Goal: Answer question/provide support

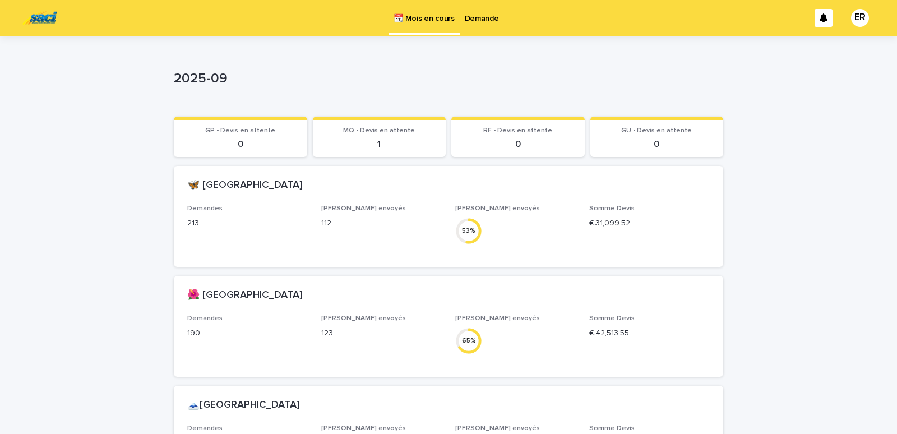
click at [485, 16] on p "Demande" at bounding box center [482, 12] width 34 height 24
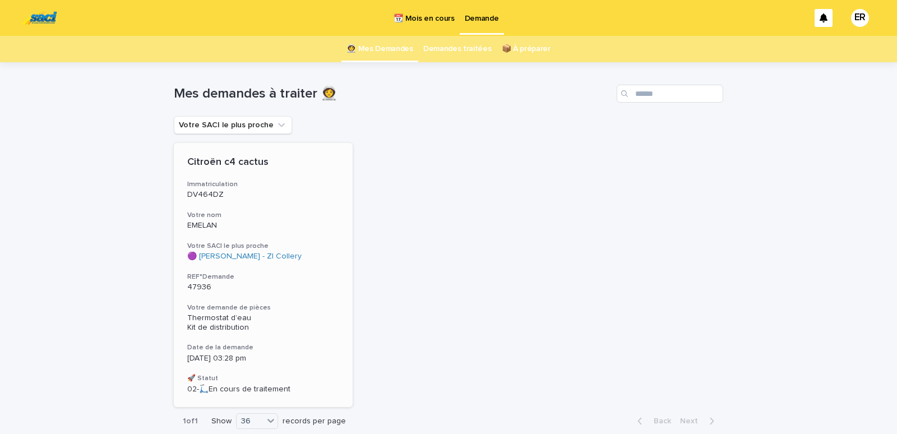
click at [240, 222] on p "EMELAN" at bounding box center [263, 226] width 152 height 10
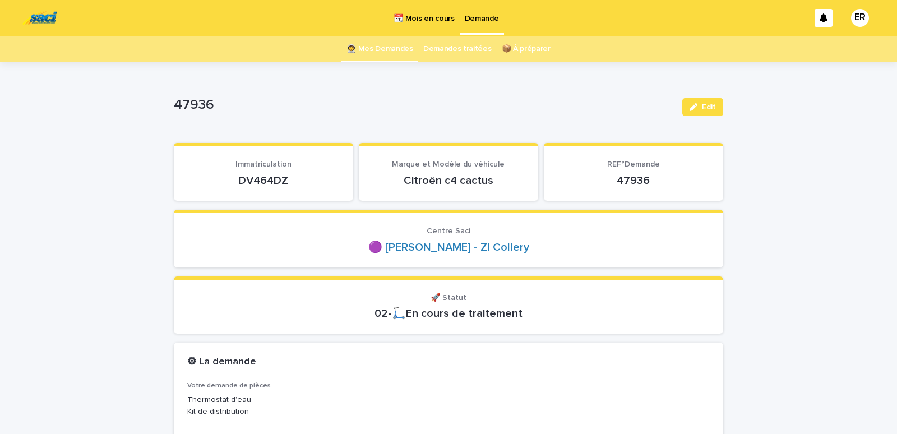
drag, startPoint x: 234, startPoint y: 184, endPoint x: 304, endPoint y: 182, distance: 70.6
click at [304, 182] on p "DV464DZ" at bounding box center [263, 180] width 152 height 13
copy p "DV464DZ"
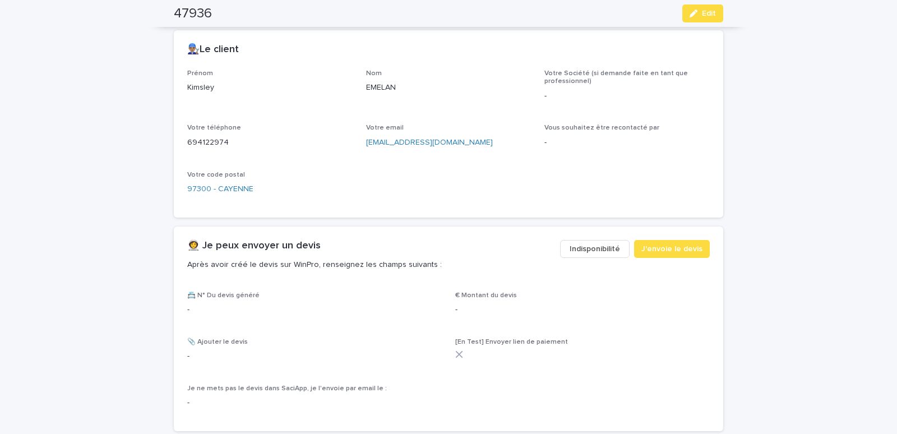
scroll to position [476, 0]
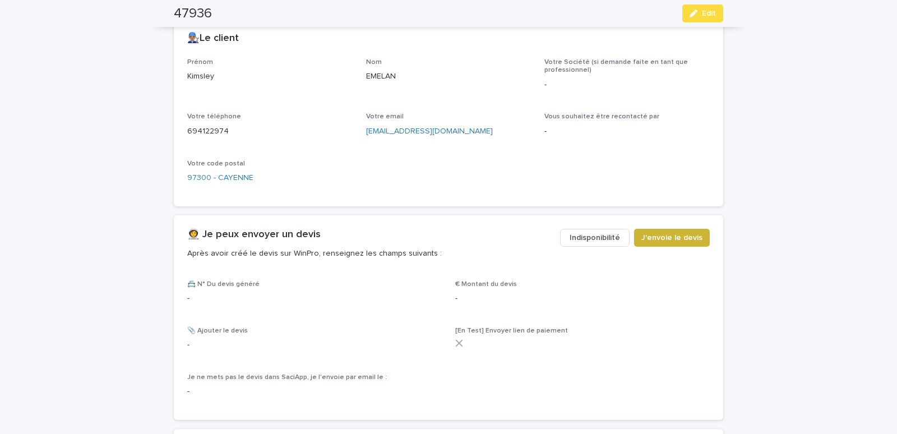
click at [664, 234] on span "J'envoie le devis" at bounding box center [671, 237] width 61 height 11
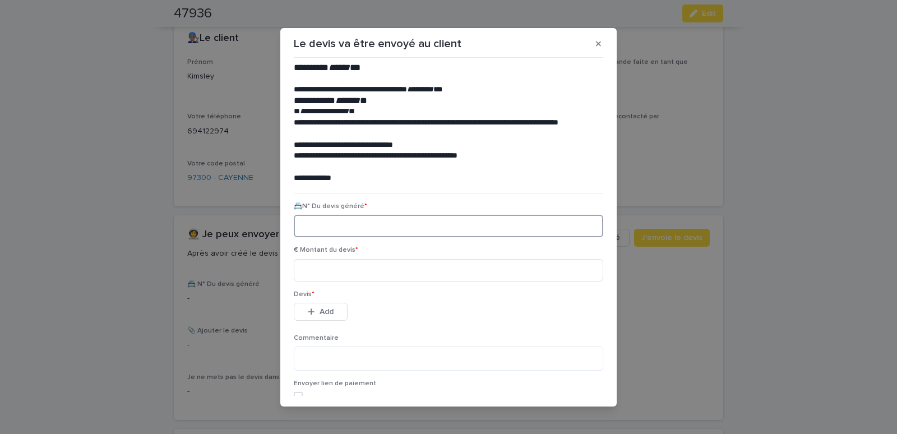
click at [327, 226] on input at bounding box center [448, 226] width 309 height 22
paste input "********"
type input "********"
click at [352, 276] on input at bounding box center [448, 270] width 309 height 22
type input "******"
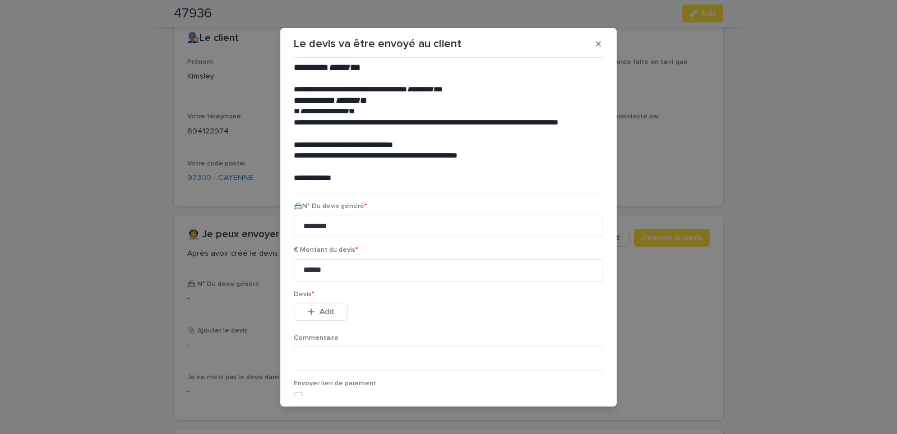
scroll to position [51, 0]
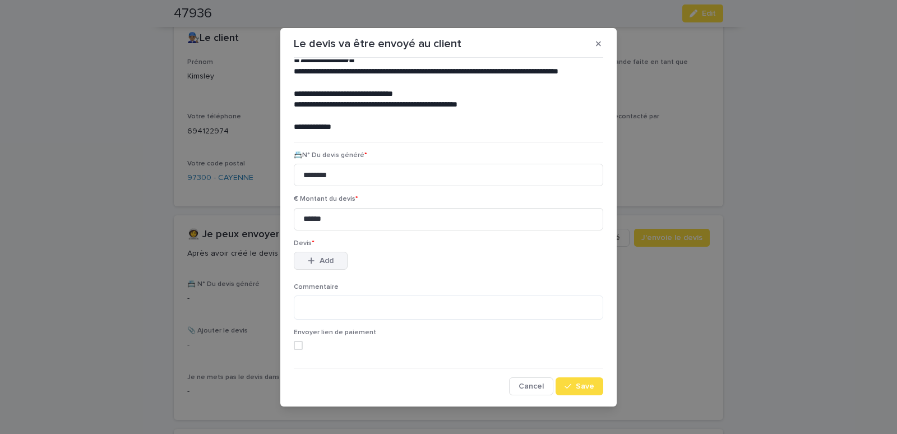
click at [319, 260] on span "Add" at bounding box center [326, 261] width 14 height 8
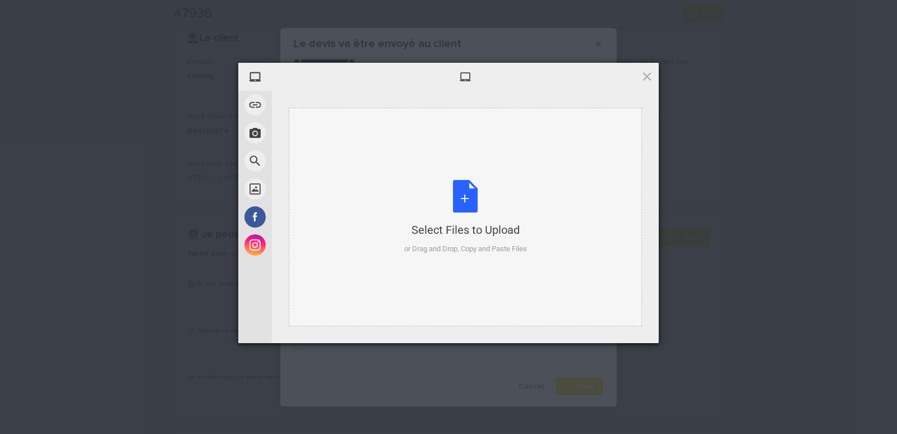
click at [338, 145] on div "Select Files to Upload or Drag and Drop, Copy and Paste Files" at bounding box center [465, 217] width 353 height 219
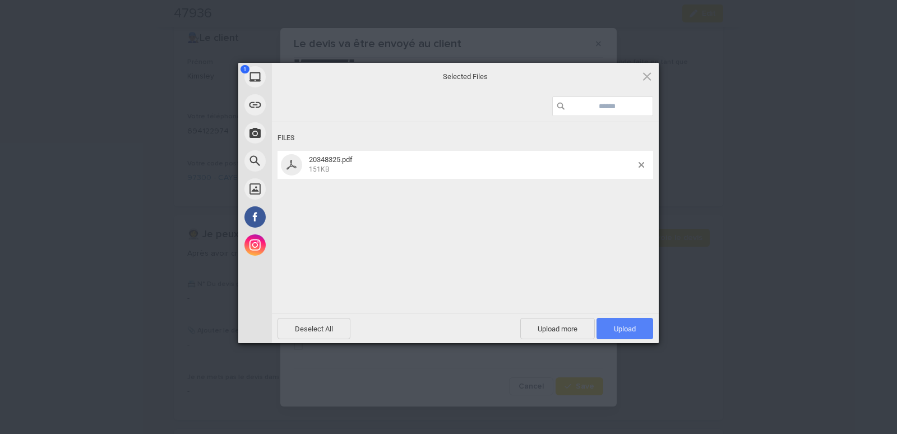
click at [638, 329] on span "Upload 1" at bounding box center [624, 328] width 57 height 21
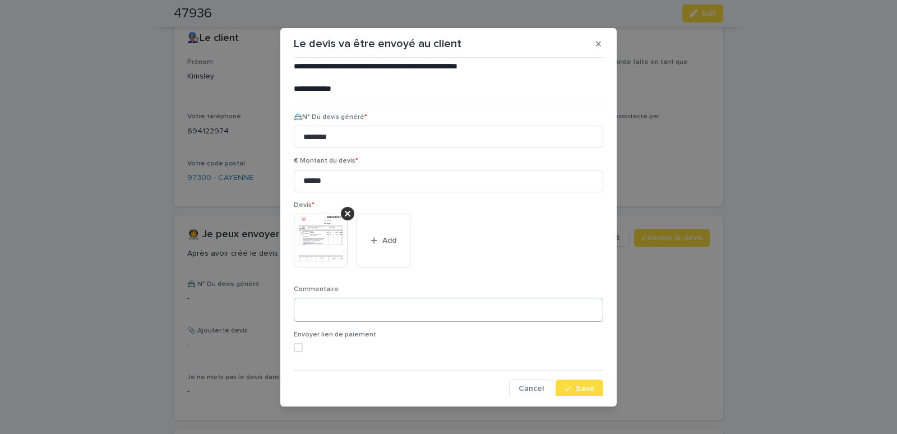
scroll to position [91, 0]
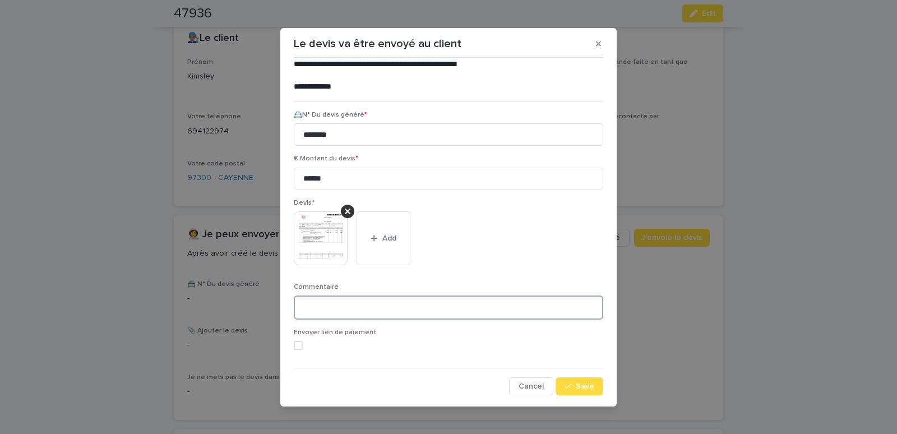
click at [318, 308] on textarea at bounding box center [448, 307] width 309 height 24
type textarea "**********"
click at [568, 385] on div "button" at bounding box center [569, 386] width 11 height 8
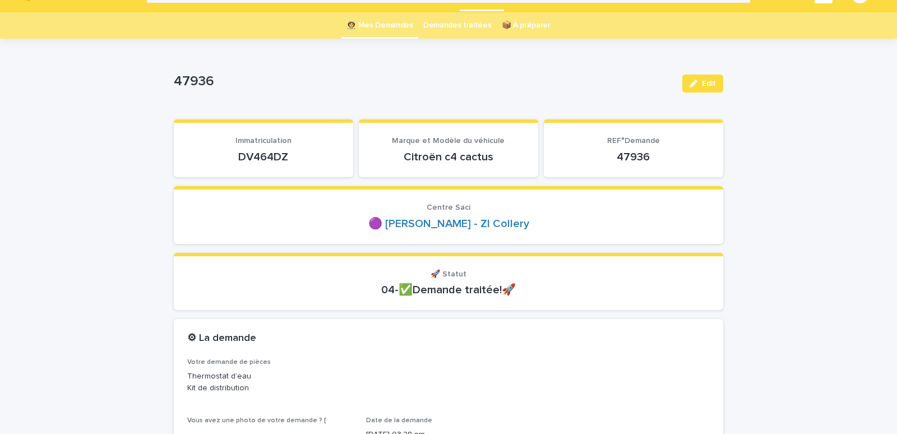
scroll to position [0, 0]
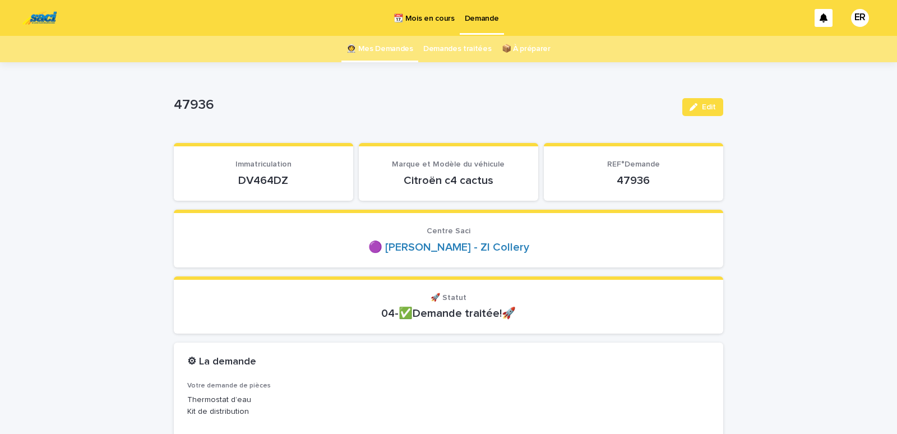
click at [374, 44] on link "👩‍🚀 Mes Demandes" at bounding box center [379, 49] width 67 height 26
